Goal: Task Accomplishment & Management: Use online tool/utility

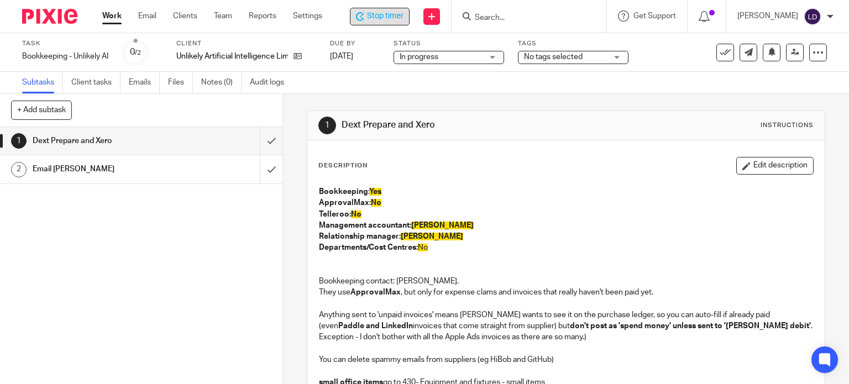
click at [387, 15] on span "Stop timer" at bounding box center [385, 17] width 37 height 12
click at [382, 18] on span "Start timer" at bounding box center [387, 17] width 38 height 12
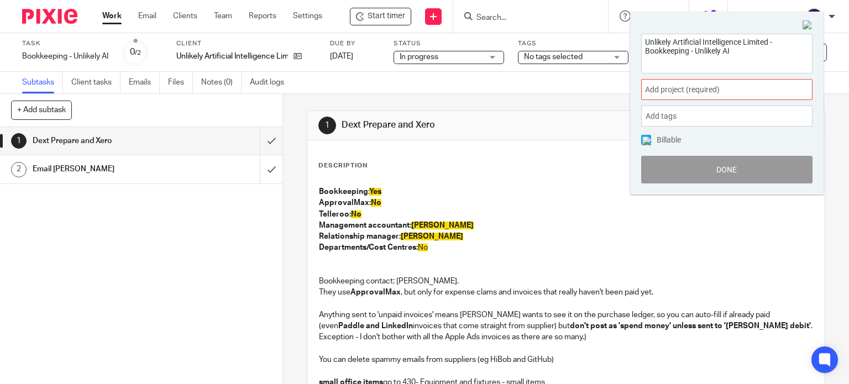
click at [752, 87] on span "Add project (required) :" at bounding box center [714, 90] width 139 height 12
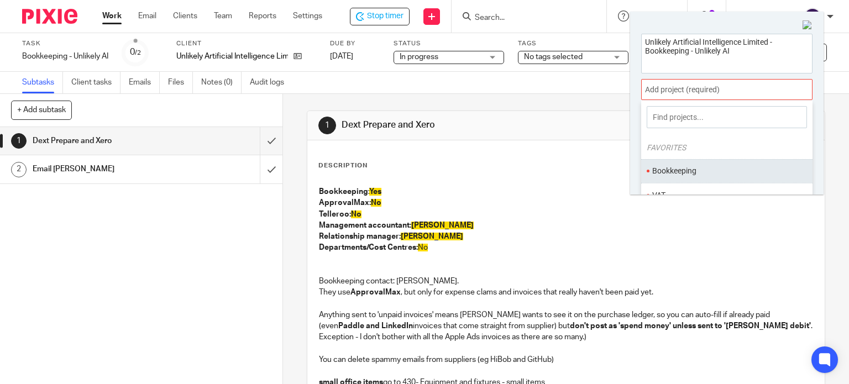
click at [724, 164] on ul "Bookkeeping" at bounding box center [727, 171] width 171 height 24
click at [724, 165] on li "Bookkeeping" at bounding box center [725, 171] width 144 height 12
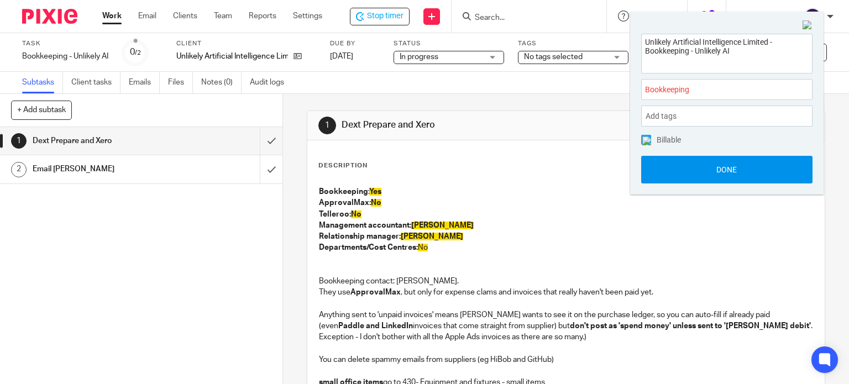
click at [715, 163] on button "Done" at bounding box center [727, 170] width 171 height 28
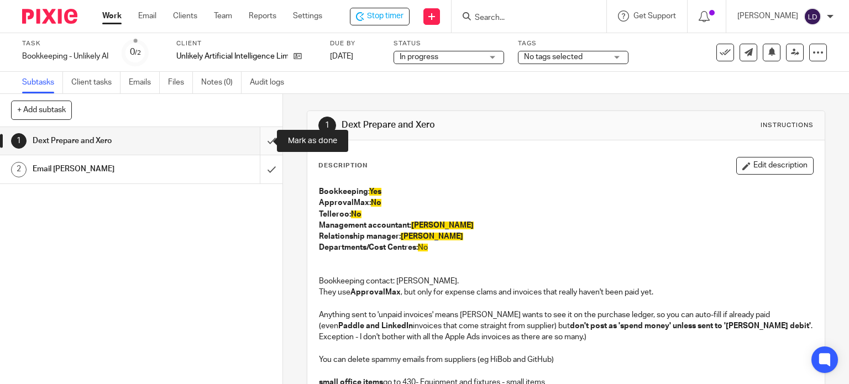
click at [255, 143] on input "submit" at bounding box center [141, 141] width 283 height 28
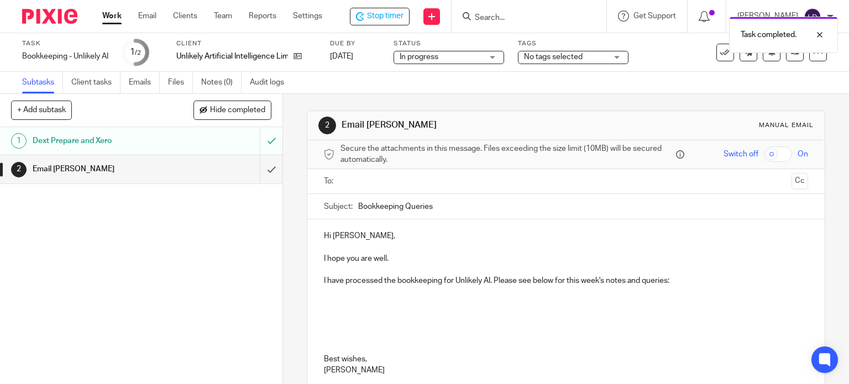
click at [345, 183] on input "text" at bounding box center [566, 181] width 443 height 13
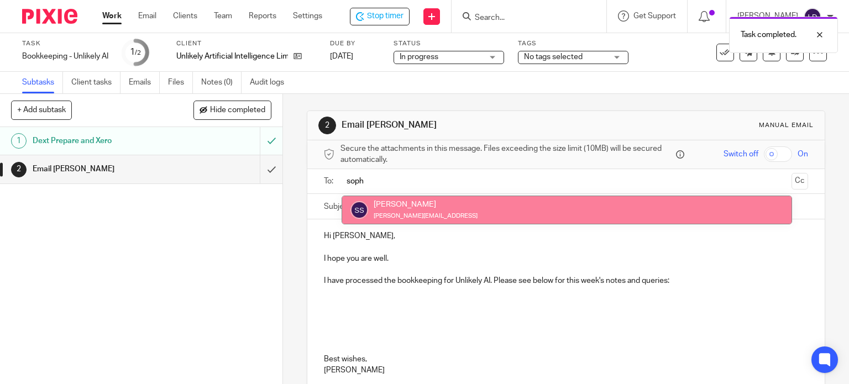
type input "soph"
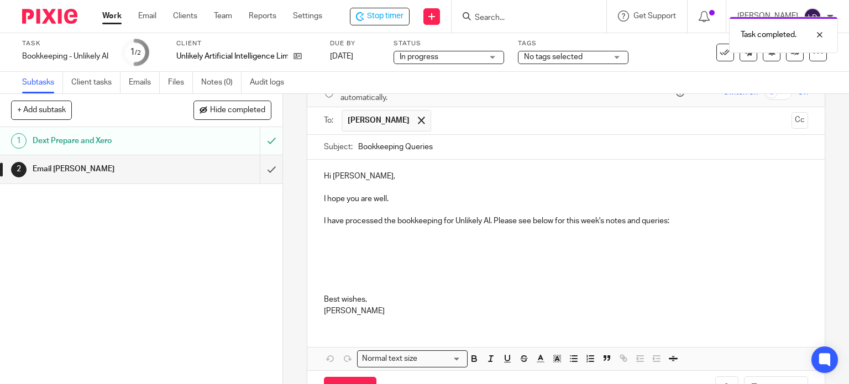
scroll to position [92, 0]
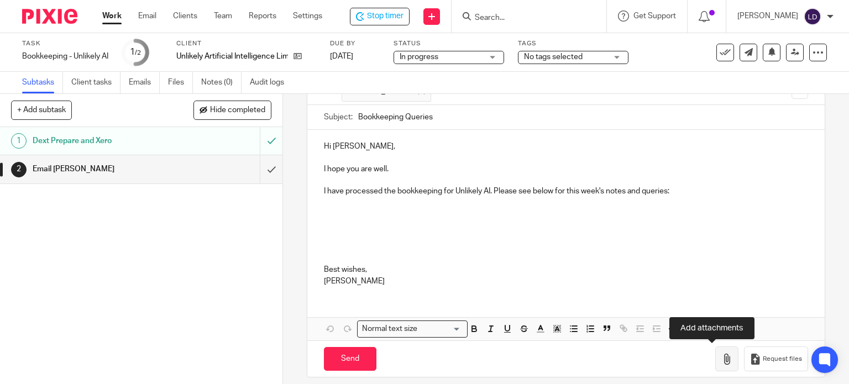
click at [716, 356] on button "button" at bounding box center [727, 359] width 23 height 25
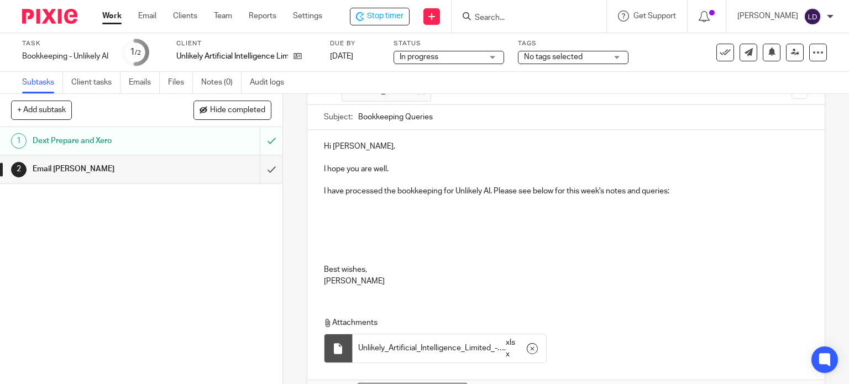
click at [594, 205] on p at bounding box center [566, 230] width 485 height 67
click at [592, 217] on p at bounding box center [566, 230] width 485 height 67
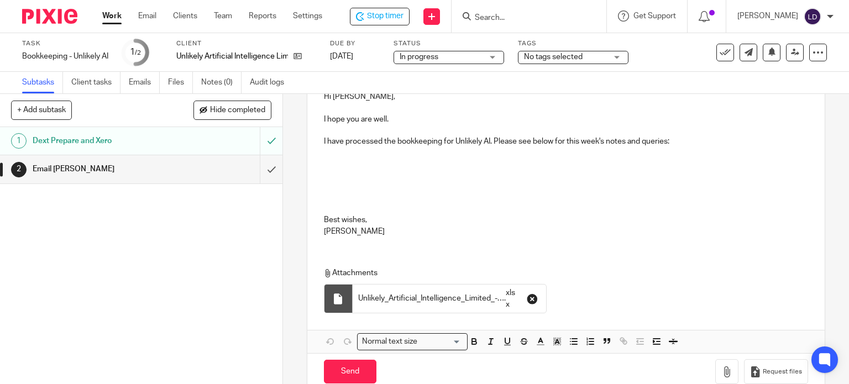
scroll to position [162, 0]
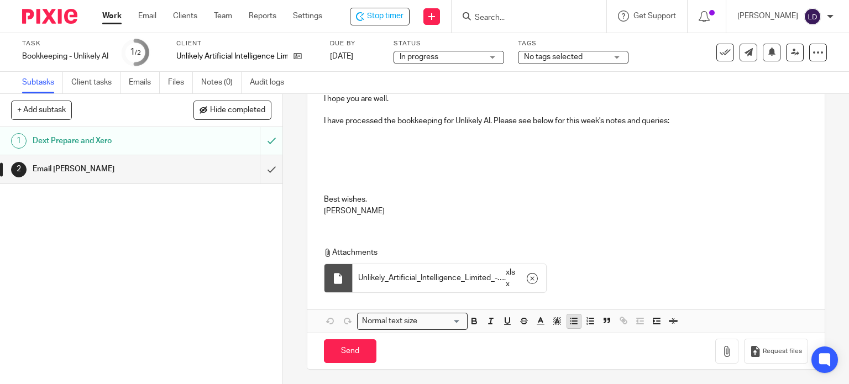
click at [571, 322] on line "button" at bounding box center [571, 322] width 0 height 0
click at [697, 116] on p "I have processed the bookkeeping for Unlikely AI. Please see below for this wee…" at bounding box center [566, 121] width 485 height 11
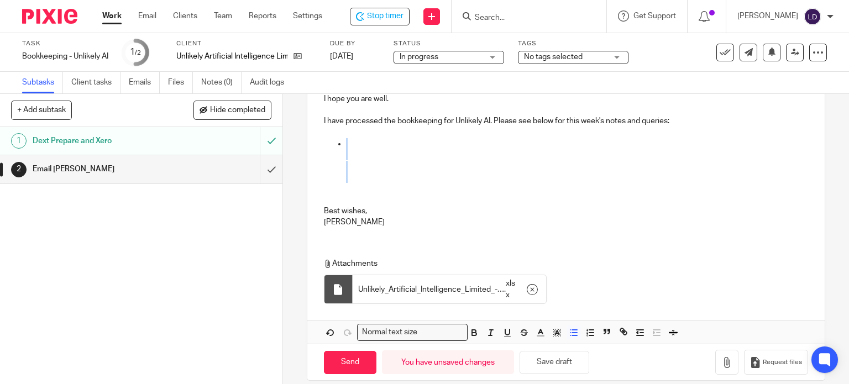
drag, startPoint x: 335, startPoint y: 191, endPoint x: 317, endPoint y: 155, distance: 40.1
click at [317, 155] on div "Hi Sophie, I hope you are well. I have processed the bookkeeping for Unlikely A…" at bounding box center [566, 148] width 518 height 176
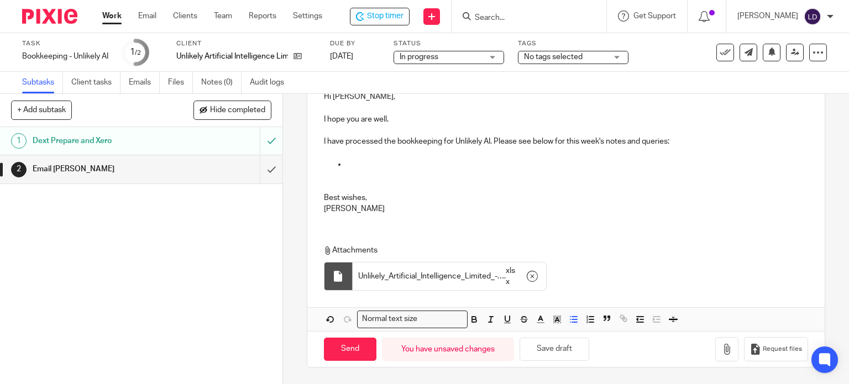
scroll to position [139, 0]
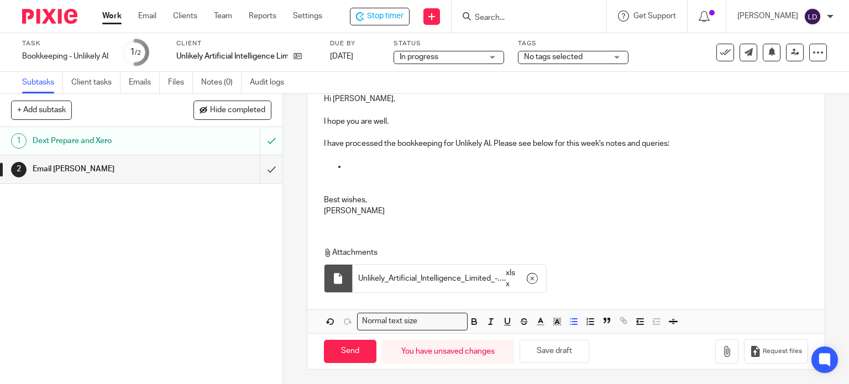
click at [363, 165] on p at bounding box center [577, 178] width 463 height 34
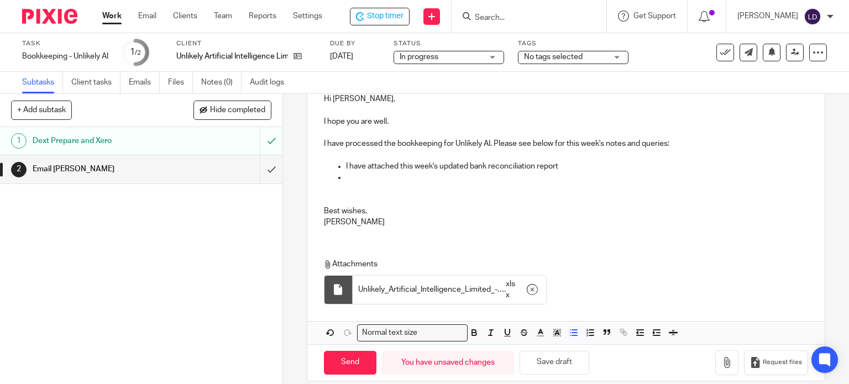
scroll to position [151, 0]
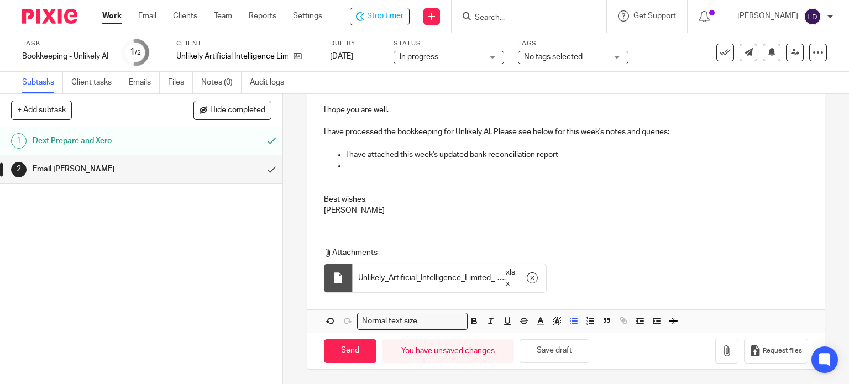
click at [395, 167] on p at bounding box center [577, 177] width 463 height 34
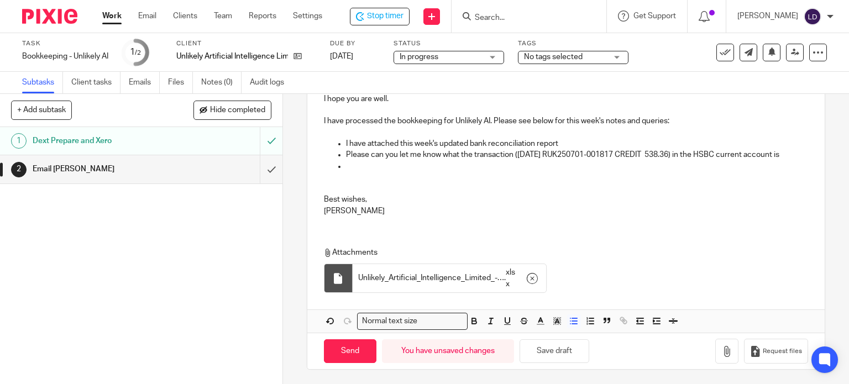
click at [429, 176] on p at bounding box center [577, 178] width 463 height 34
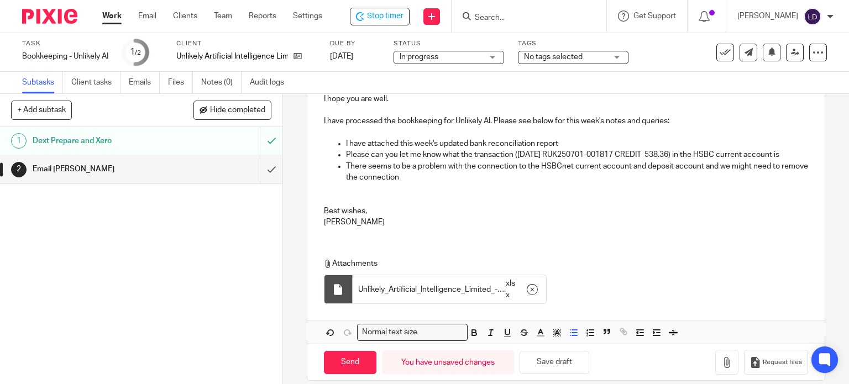
click at [488, 177] on p "There seems to be a problem with the connection to the HSBCnet current account …" at bounding box center [577, 183] width 463 height 45
drag, startPoint x: 705, startPoint y: 178, endPoint x: 712, endPoint y: 188, distance: 12.7
click at [705, 179] on p "There seems to be a problem with the bank feed from the HSBCnet current account…" at bounding box center [577, 183] width 463 height 45
click at [533, 189] on p "There seems to be a problem with the bank feed from the HSBCnet current account…" at bounding box center [577, 183] width 463 height 45
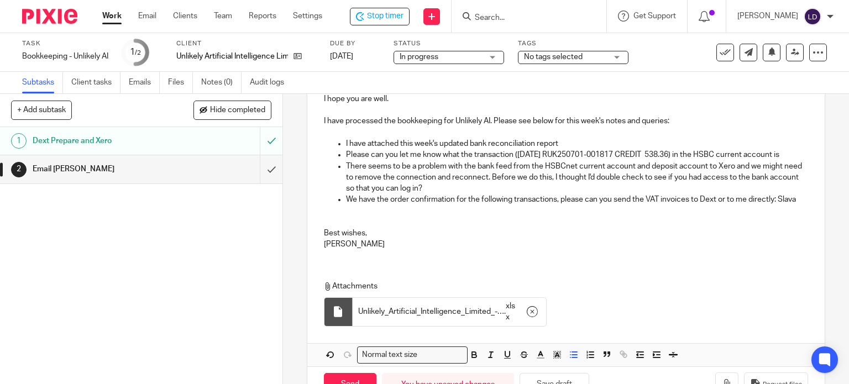
click at [346, 222] on p "We have the order confirmation for the following transactions, please can you s…" at bounding box center [577, 211] width 463 height 34
click at [347, 222] on p "We have the order confirmation for the following transactions, please can you s…" at bounding box center [577, 211] width 463 height 34
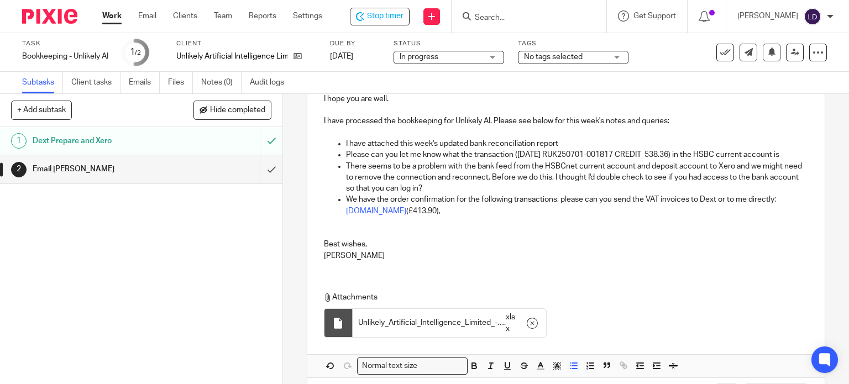
click at [486, 220] on p "We have the order confirmation for the following transactions, please can you s…" at bounding box center [577, 216] width 463 height 45
click at [416, 223] on p "We have the order confirmation for the following transactions, please can you s…" at bounding box center [577, 216] width 463 height 45
click at [539, 223] on p "We have the order confirmation for the following transactions, please can you s…" at bounding box center [577, 216] width 463 height 45
click at [603, 221] on p "We have the order confirmation for the following transactions, please can you s…" at bounding box center [577, 216] width 463 height 45
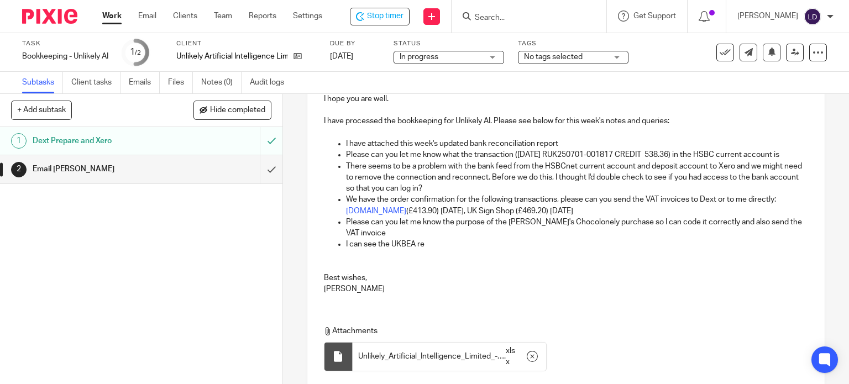
click at [425, 250] on p "I can see the UKBEA re" at bounding box center [577, 256] width 463 height 34
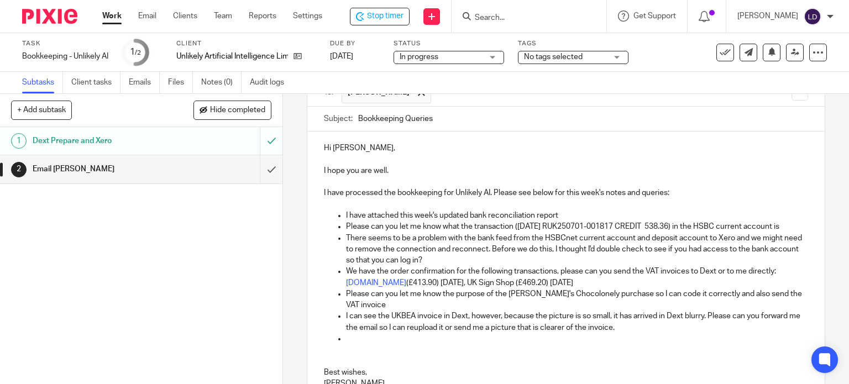
scroll to position [183, 0]
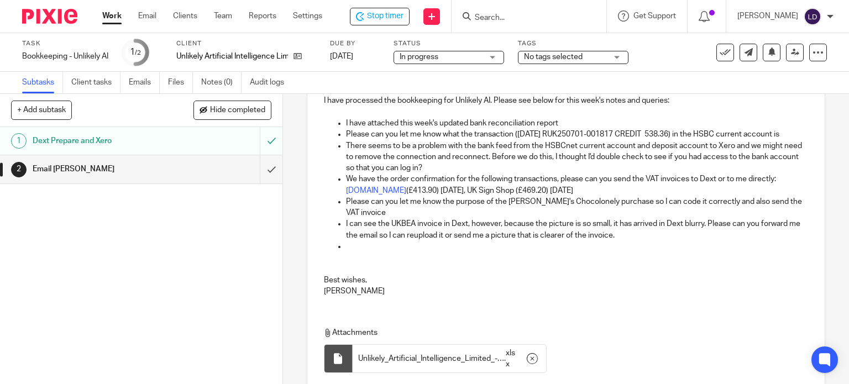
click at [424, 263] on p at bounding box center [577, 258] width 463 height 34
click at [420, 258] on p at bounding box center [577, 258] width 463 height 34
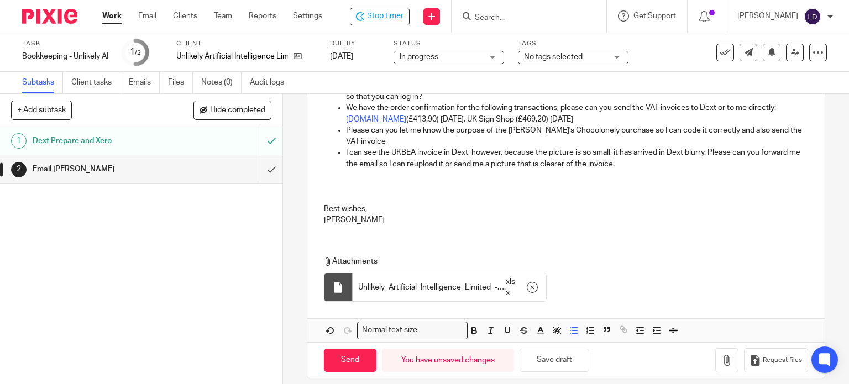
scroll to position [274, 0]
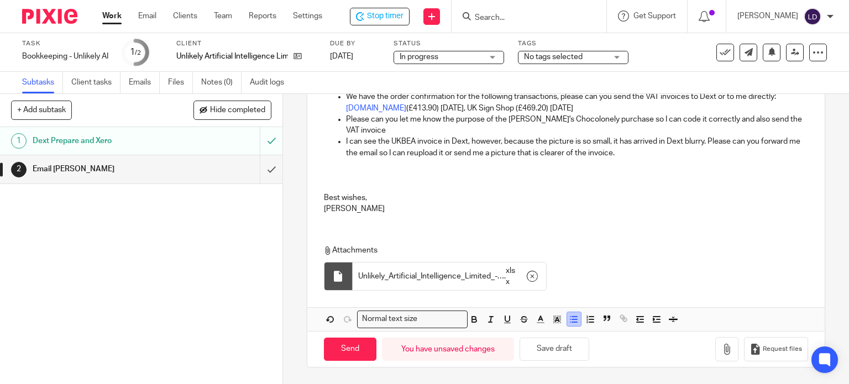
click at [572, 322] on line "button" at bounding box center [574, 322] width 5 height 0
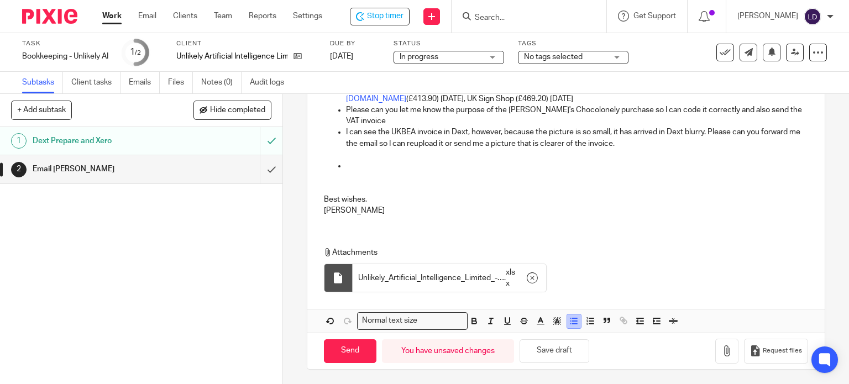
click at [570, 326] on icon "button" at bounding box center [574, 321] width 10 height 10
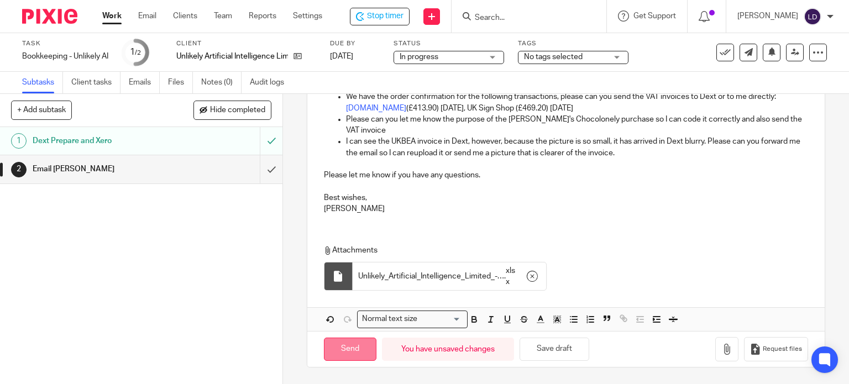
click at [344, 347] on input "Send" at bounding box center [350, 350] width 53 height 24
type input "Sent"
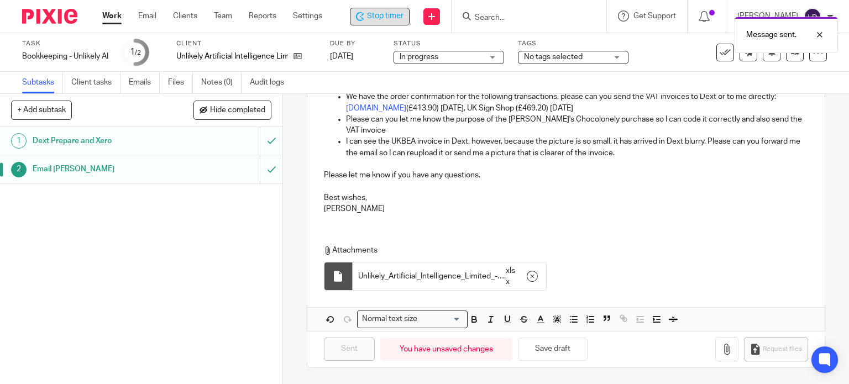
click at [381, 15] on span "Stop timer" at bounding box center [385, 17] width 37 height 12
click at [117, 14] on link "Work" at bounding box center [111, 16] width 19 height 11
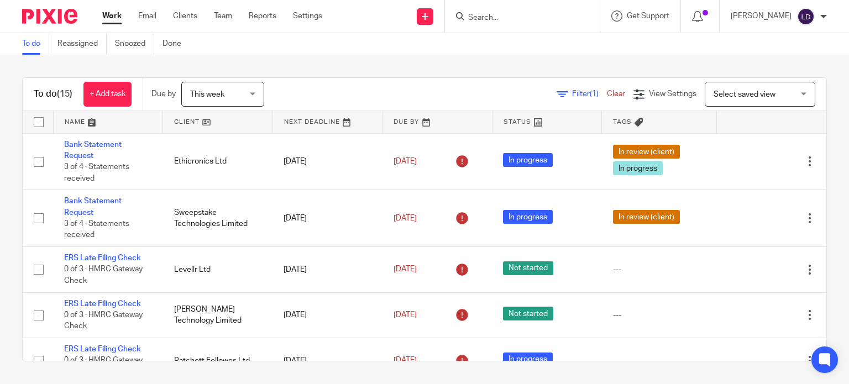
click at [215, 120] on link at bounding box center [218, 122] width 110 height 22
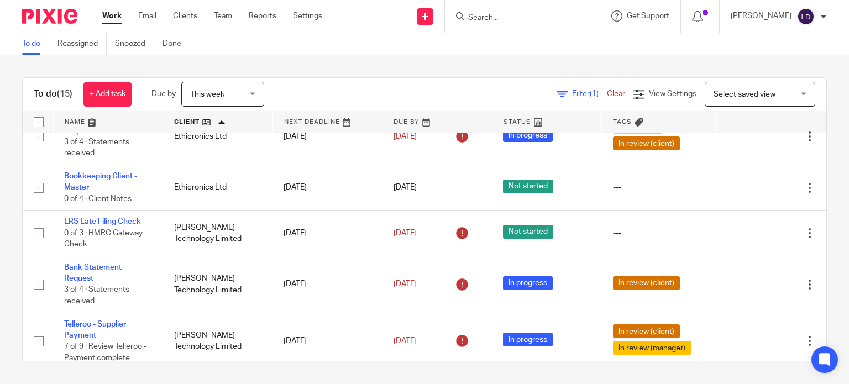
scroll to position [92, 0]
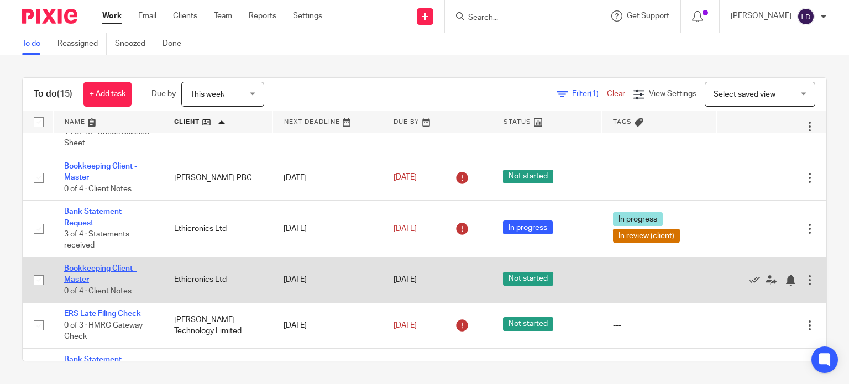
click at [129, 272] on link "Bookkeeping Client - Master" at bounding box center [100, 274] width 73 height 19
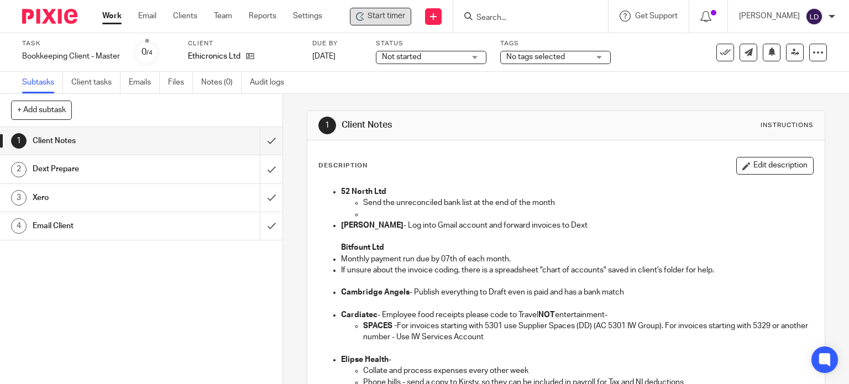
click at [394, 23] on div "Start timer" at bounding box center [380, 17] width 61 height 18
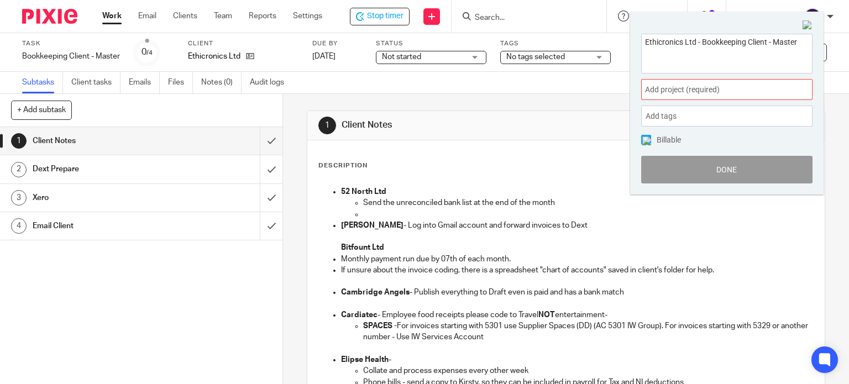
click at [675, 95] on span "Add project (required) :" at bounding box center [714, 90] width 139 height 12
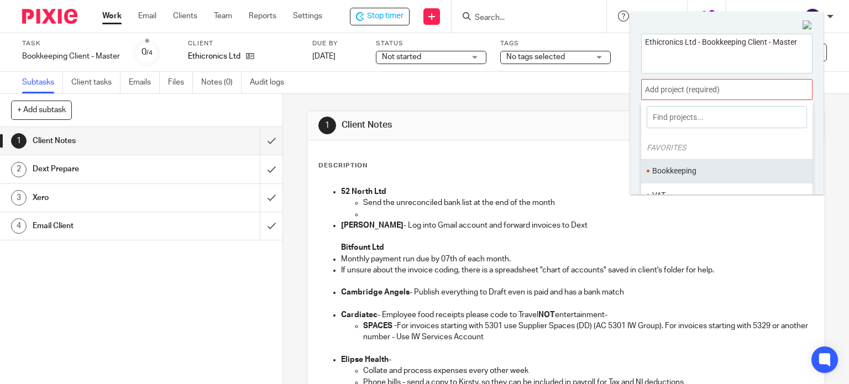
click at [673, 174] on li "Bookkeeping" at bounding box center [725, 171] width 144 height 12
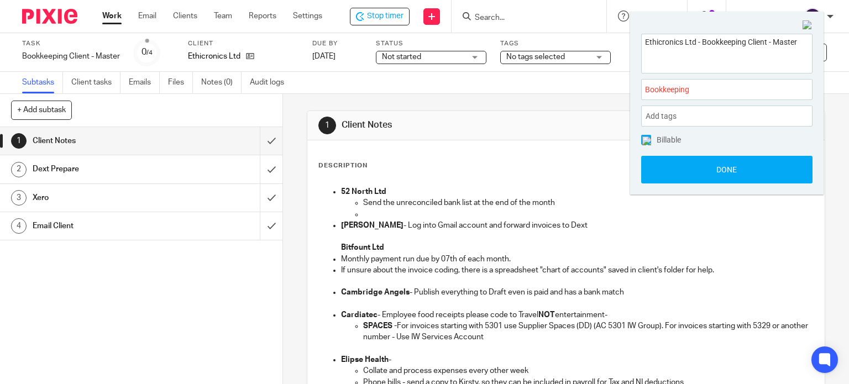
drag, startPoint x: 673, startPoint y: 178, endPoint x: 653, endPoint y: 174, distance: 19.7
click at [673, 178] on button "Done" at bounding box center [727, 170] width 171 height 28
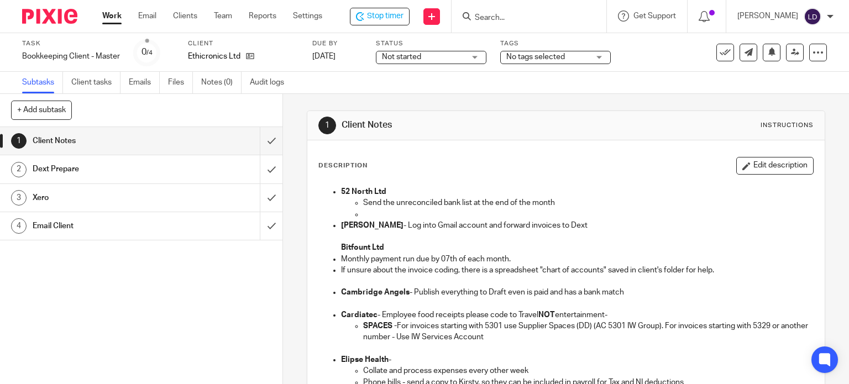
click at [455, 56] on span "Not started" at bounding box center [423, 57] width 83 height 12
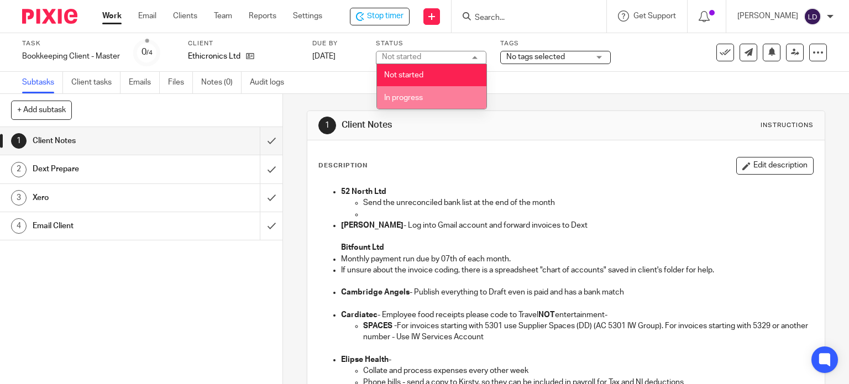
click at [441, 96] on li "In progress" at bounding box center [432, 97] width 110 height 23
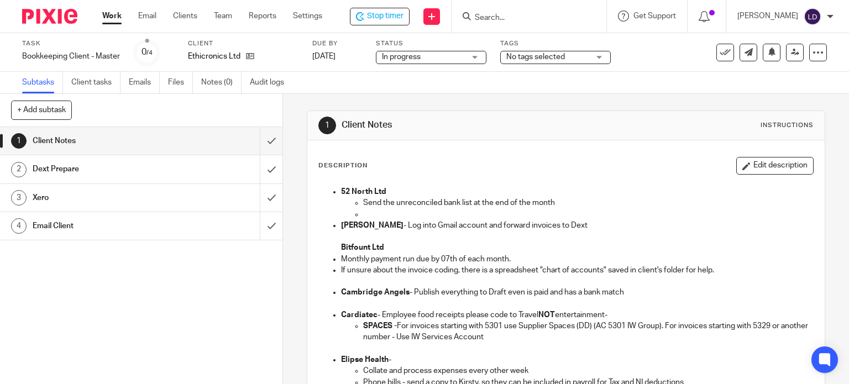
drag, startPoint x: 592, startPoint y: 126, endPoint x: 465, endPoint y: 124, distance: 127.8
click at [585, 123] on div "1 Client Notes Instructions" at bounding box center [567, 126] width 496 height 18
click at [268, 136] on input "submit" at bounding box center [141, 141] width 283 height 28
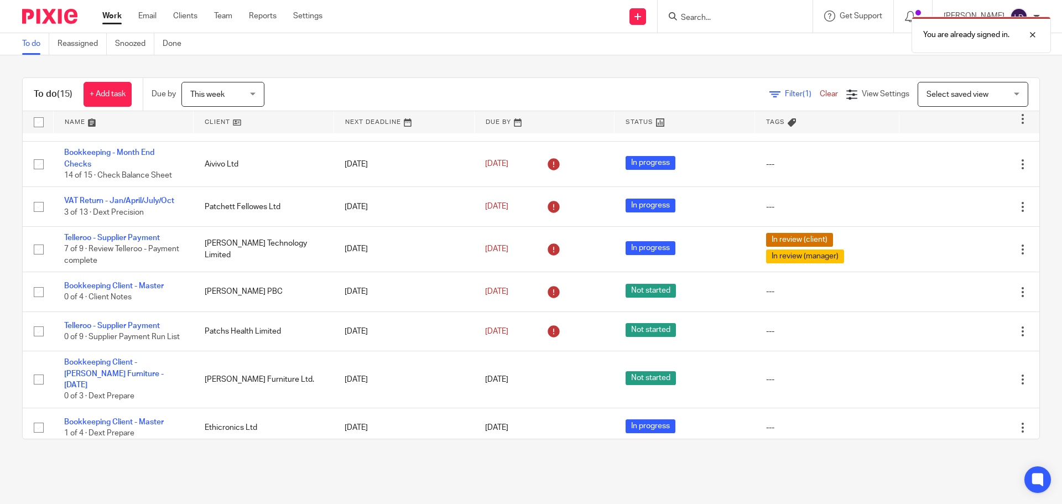
scroll to position [329, 0]
